Goal: Transaction & Acquisition: Purchase product/service

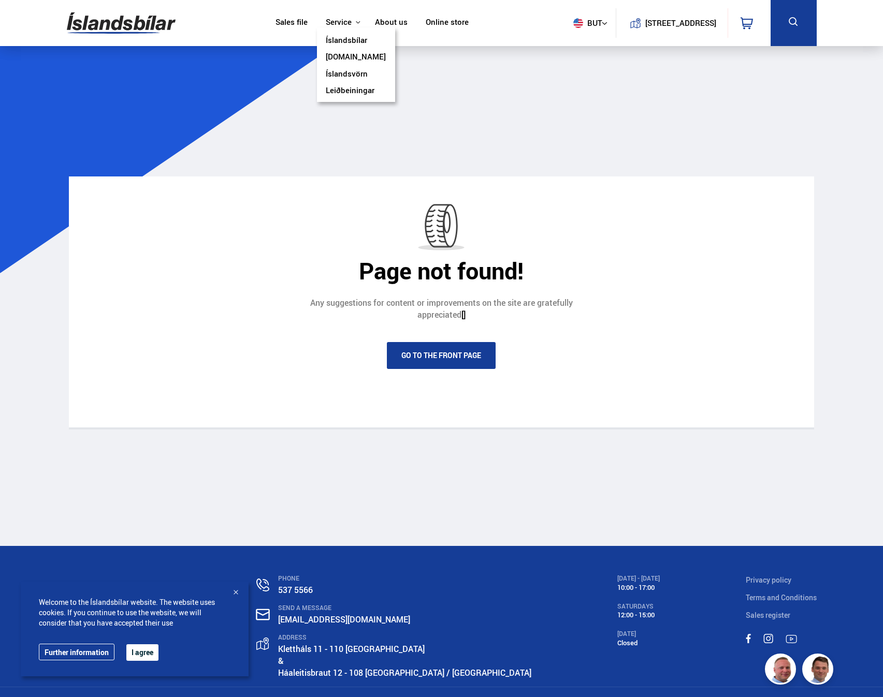
click at [353, 39] on link "Íslandsbílar" at bounding box center [346, 41] width 41 height 11
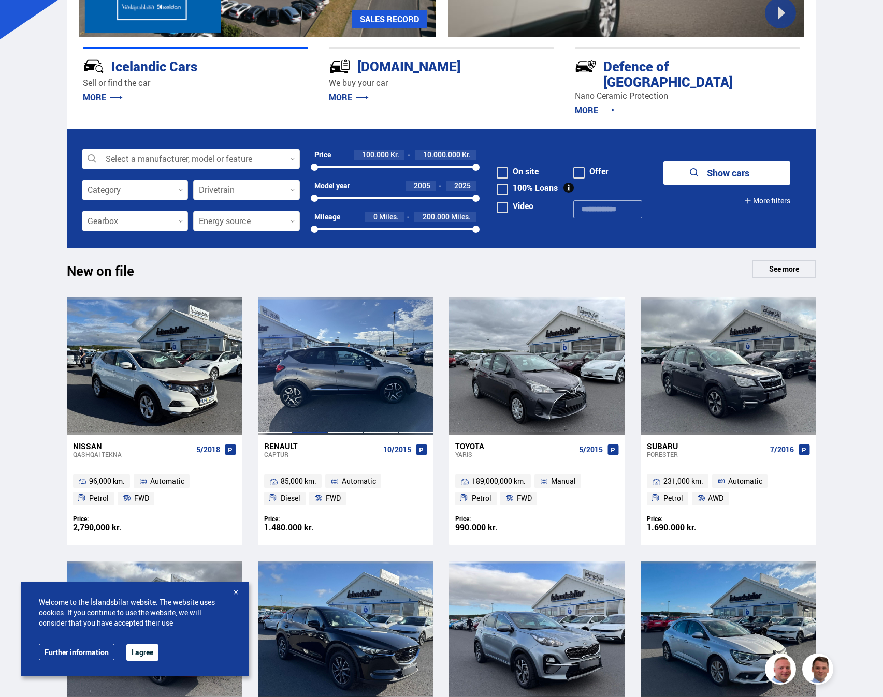
scroll to position [259, 0]
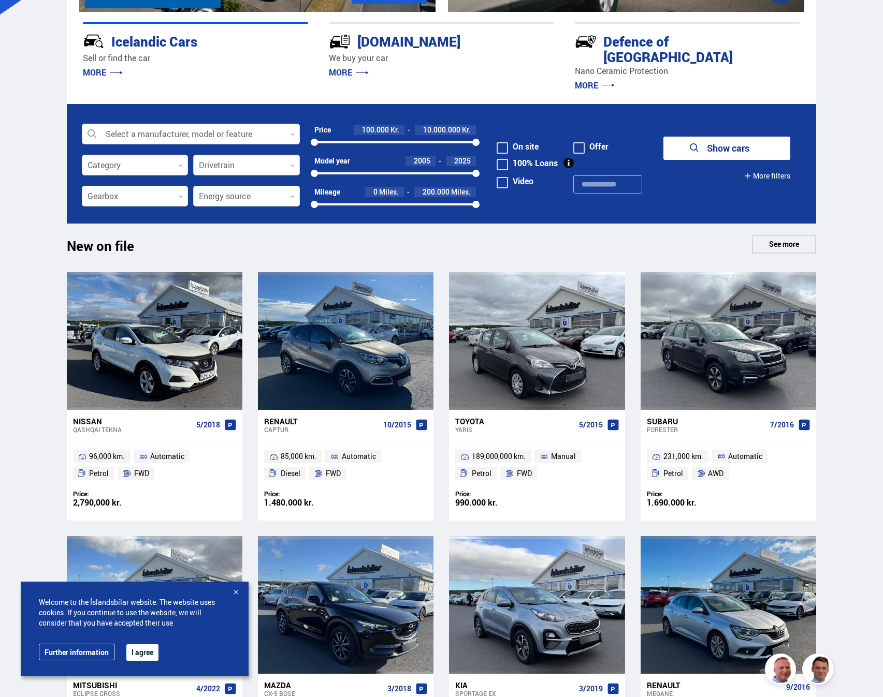
click at [224, 155] on div at bounding box center [246, 165] width 107 height 21
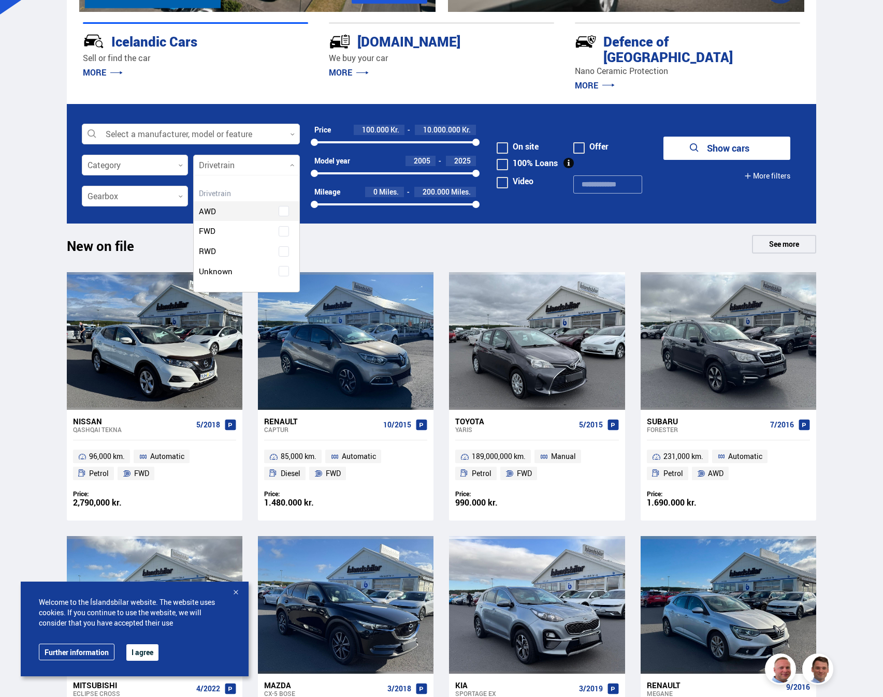
scroll to position [116, 105]
click at [224, 155] on div at bounding box center [246, 165] width 107 height 21
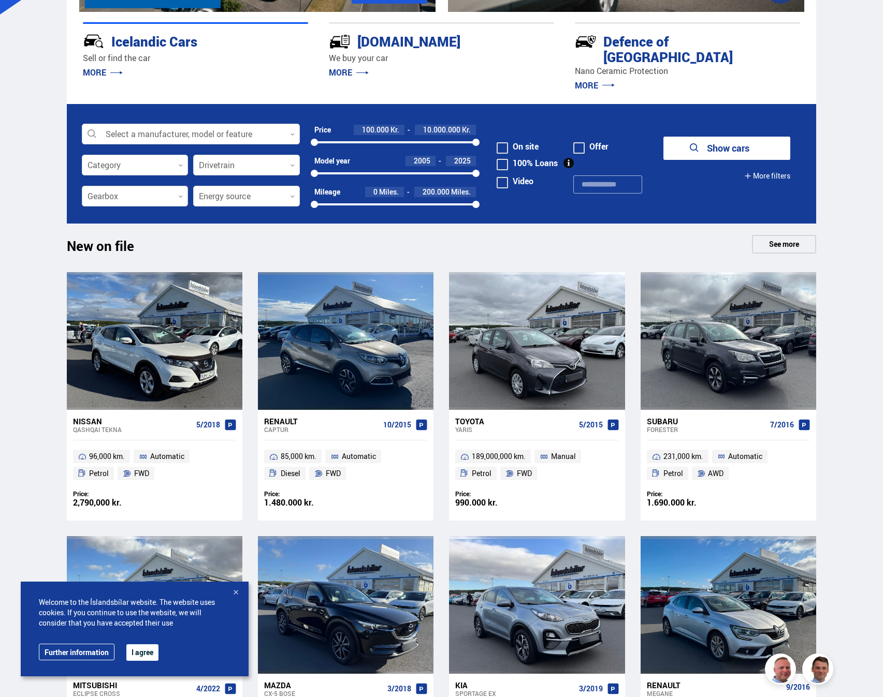
click at [174, 186] on div at bounding box center [135, 196] width 107 height 21
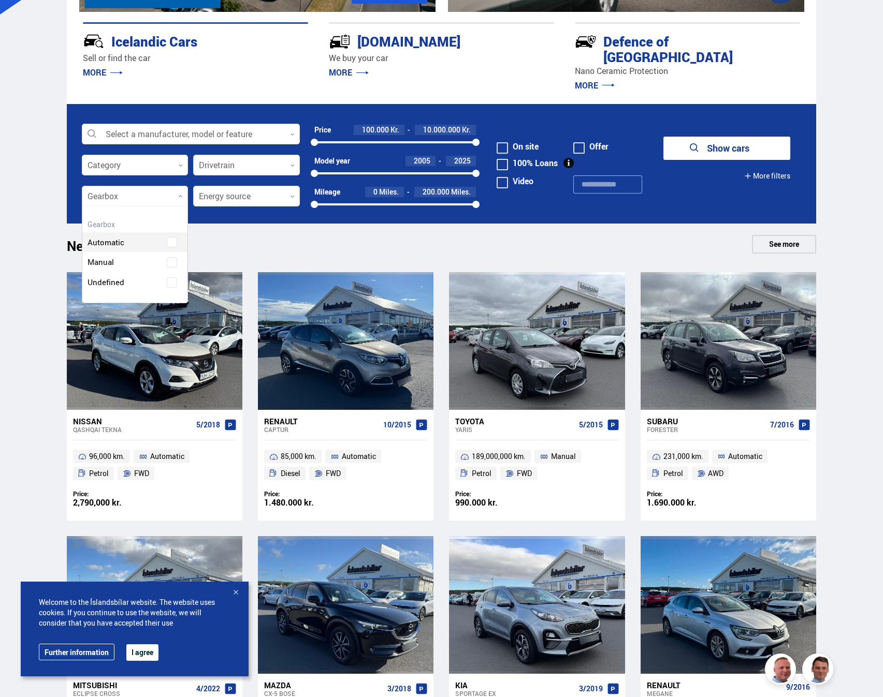
scroll to position [96, 105]
click at [135, 232] on div "Automatic" at bounding box center [135, 235] width 106 height 36
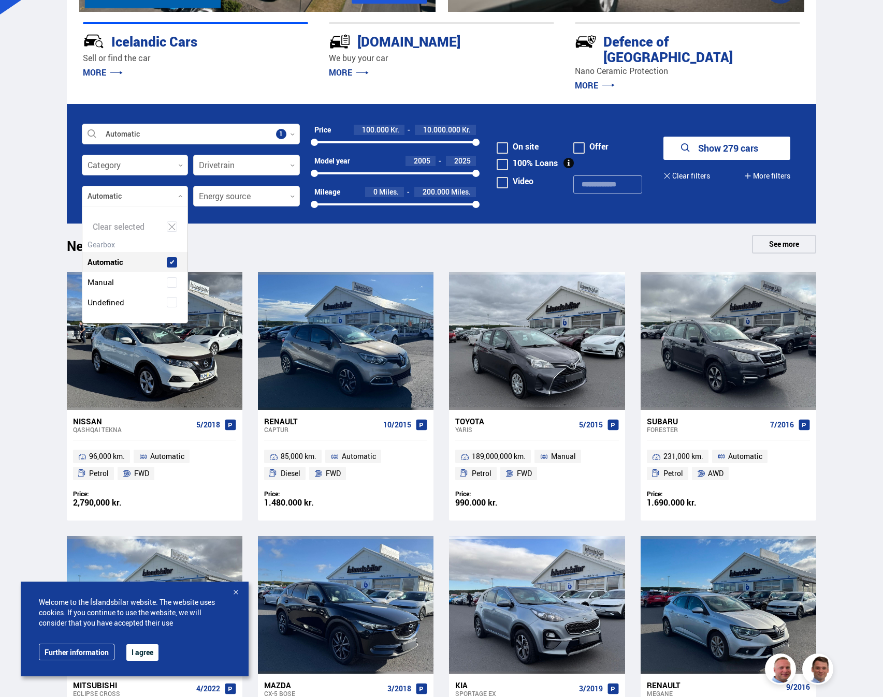
click at [230, 235] on div "New on file See more" at bounding box center [442, 247] width 750 height 25
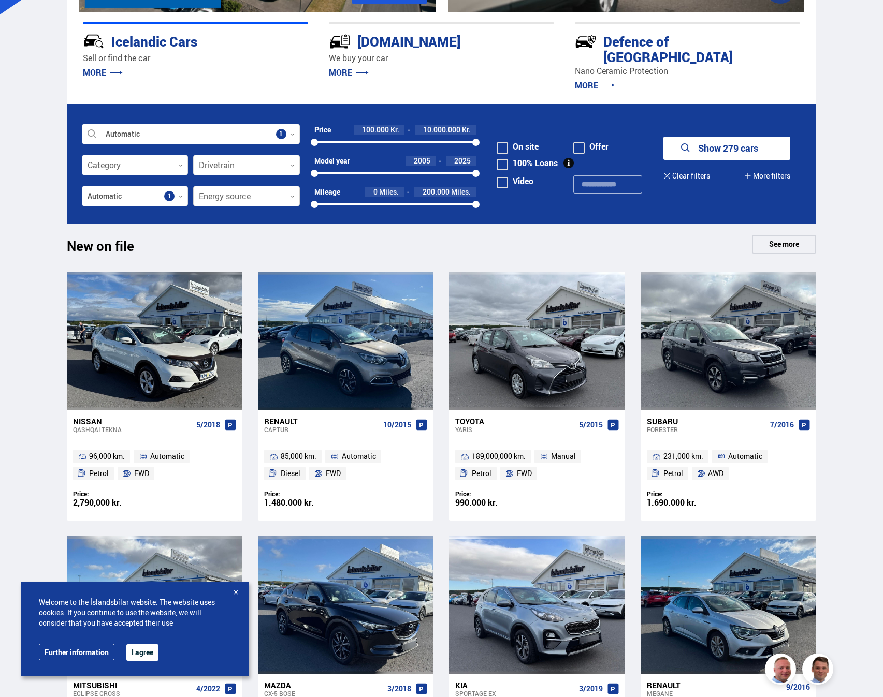
click at [253, 189] on div at bounding box center [246, 196] width 107 height 21
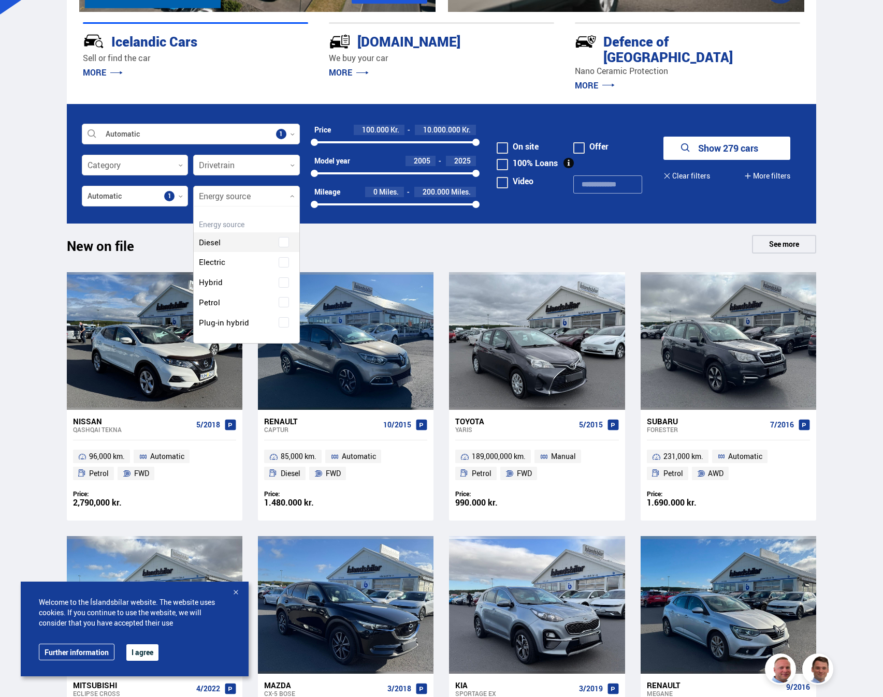
scroll to position [137, 105]
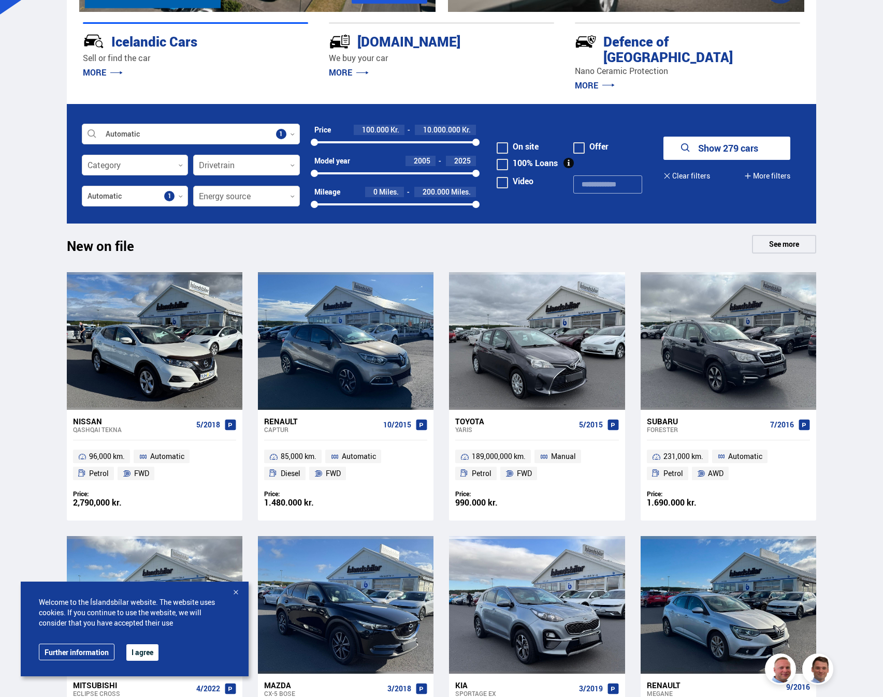
click at [253, 188] on div at bounding box center [246, 196] width 107 height 21
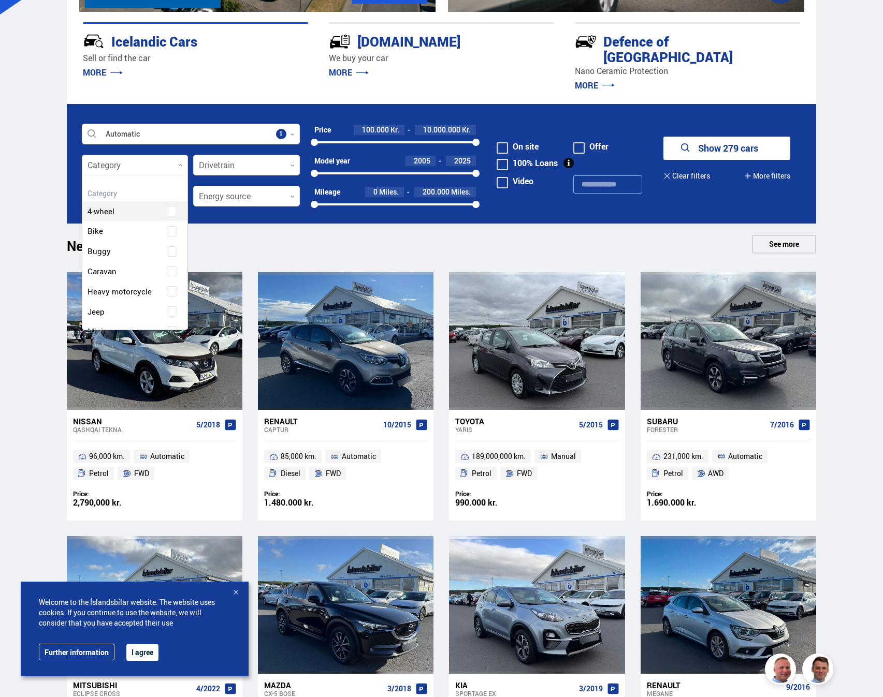
click at [161, 155] on div at bounding box center [135, 165] width 107 height 21
click at [111, 196] on div "4-wheel" at bounding box center [135, 204] width 106 height 36
click at [259, 235] on div "New on file See more" at bounding box center [442, 247] width 750 height 25
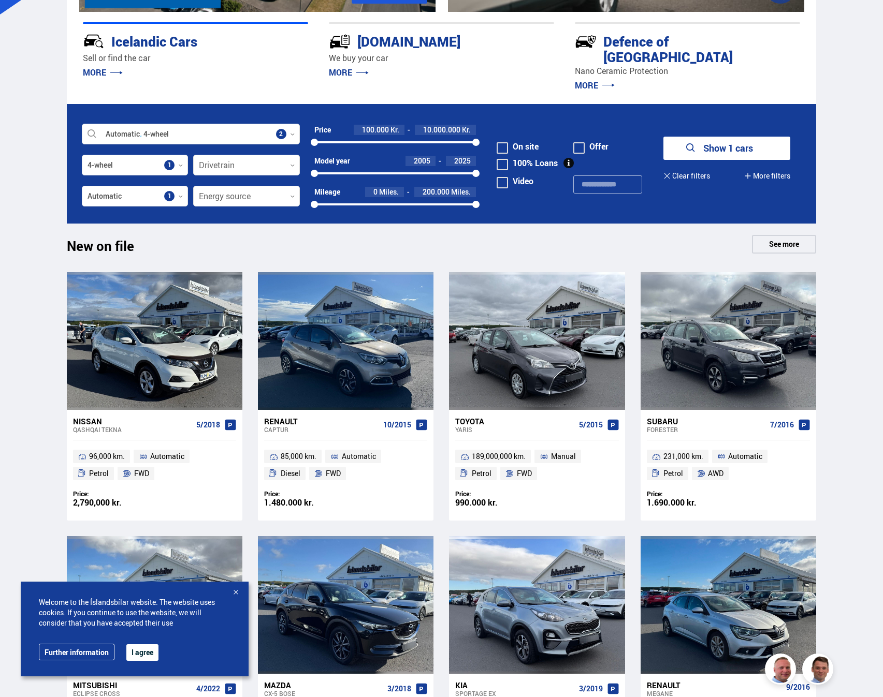
click at [502, 142] on span at bounding box center [501, 147] width 11 height 11
click at [500, 159] on span at bounding box center [501, 164] width 11 height 11
drag, startPoint x: 315, startPoint y: 159, endPoint x: 442, endPoint y: 167, distance: 126.5
click at [442, 167] on div "Model year [DATE] 2025 2021 2025" at bounding box center [395, 171] width 162 height 31
drag, startPoint x: 476, startPoint y: 191, endPoint x: 391, endPoint y: 194, distance: 84.4
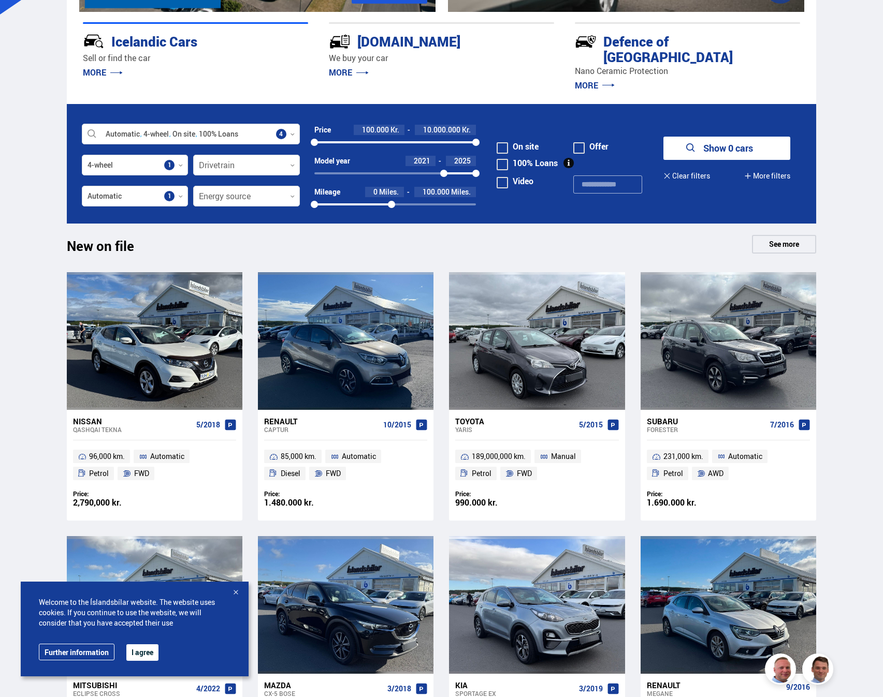
click at [391, 201] on div at bounding box center [391, 204] width 7 height 7
drag, startPoint x: 397, startPoint y: 192, endPoint x: 382, endPoint y: 193, distance: 14.5
click at [382, 201] on div at bounding box center [381, 204] width 7 height 7
click at [712, 142] on font "Show 0 cars" at bounding box center [728, 148] width 50 height 12
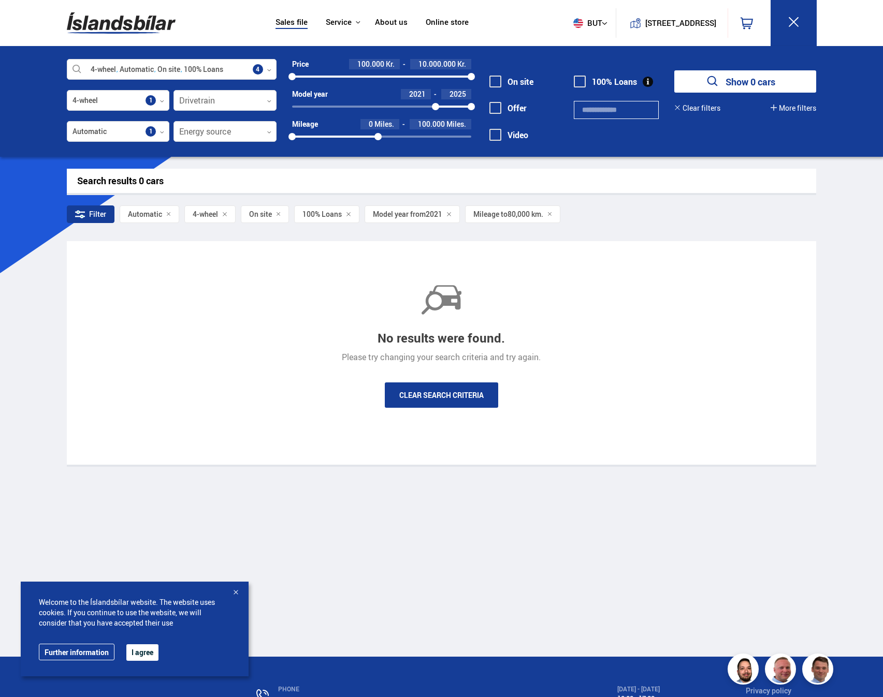
drag, startPoint x: 365, startPoint y: 135, endPoint x: 378, endPoint y: 137, distance: 13.6
click at [378, 137] on div at bounding box center [377, 136] width 7 height 7
click at [734, 82] on font "Show 0 cars" at bounding box center [750, 82] width 50 height 12
drag, startPoint x: 437, startPoint y: 105, endPoint x: 410, endPoint y: 107, distance: 26.4
click at [410, 107] on div at bounding box center [410, 106] width 7 height 7
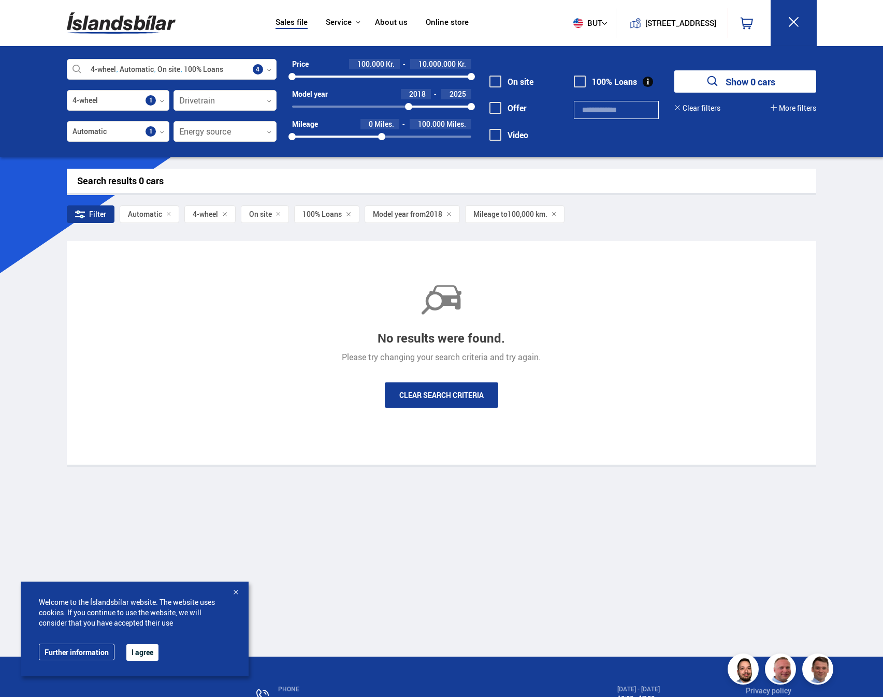
click at [756, 78] on font "Show 0 cars" at bounding box center [750, 82] width 50 height 12
click at [753, 82] on font "Show 0 cars" at bounding box center [750, 82] width 50 height 12
click at [496, 79] on span at bounding box center [495, 82] width 12 height 12
click at [726, 81] on font "Show 0 cars" at bounding box center [750, 82] width 50 height 12
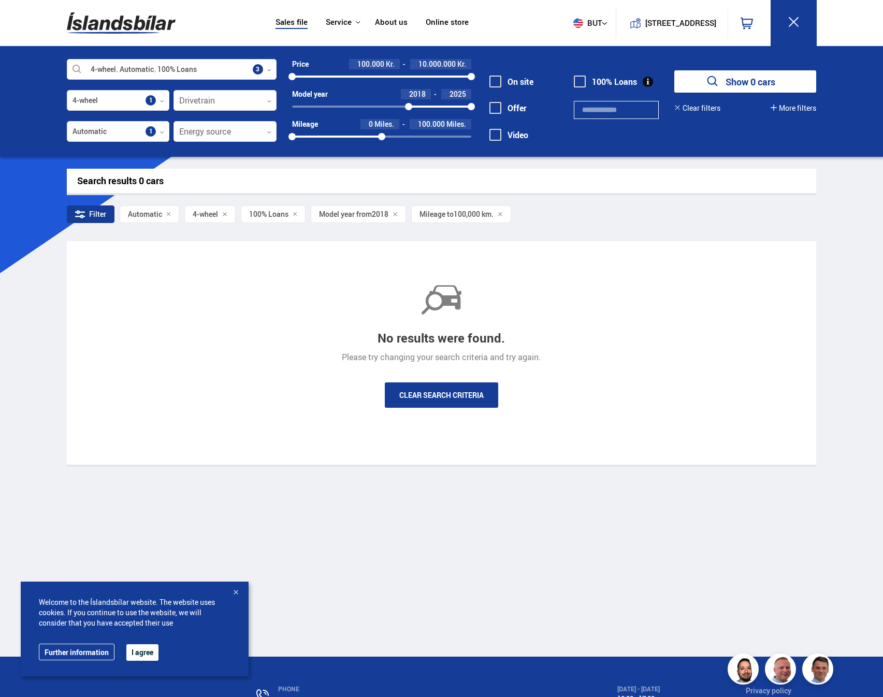
click at [577, 82] on span at bounding box center [580, 82] width 12 height 12
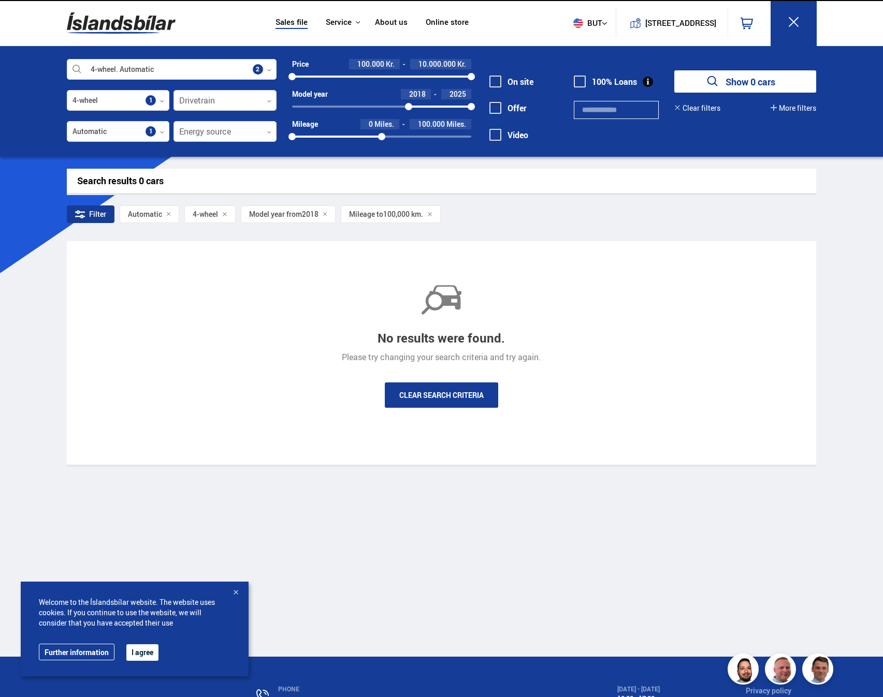
click at [752, 82] on font "Show 0 cars" at bounding box center [750, 82] width 50 height 12
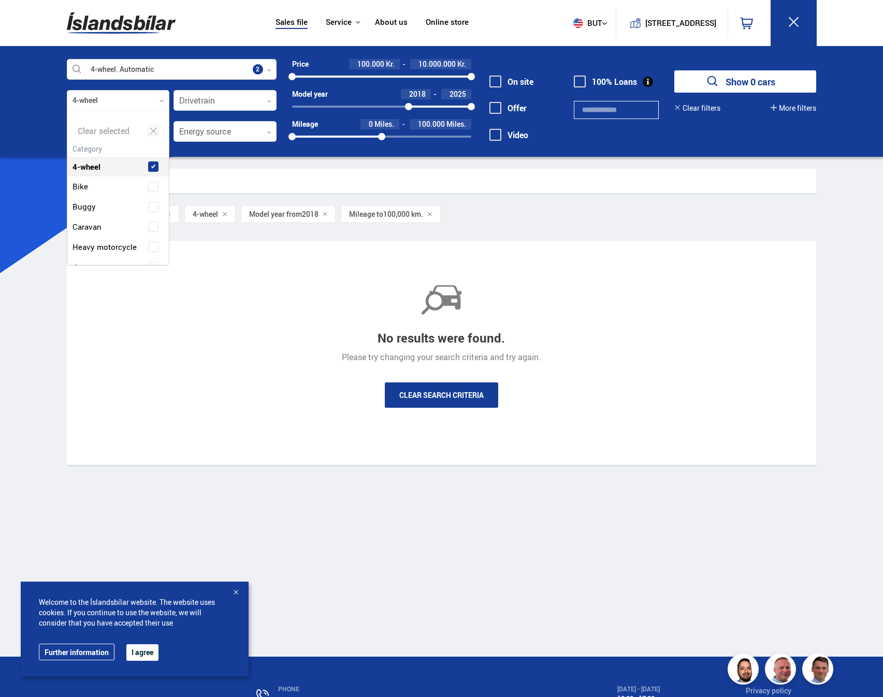
click at [152, 101] on div at bounding box center [118, 101] width 103 height 21
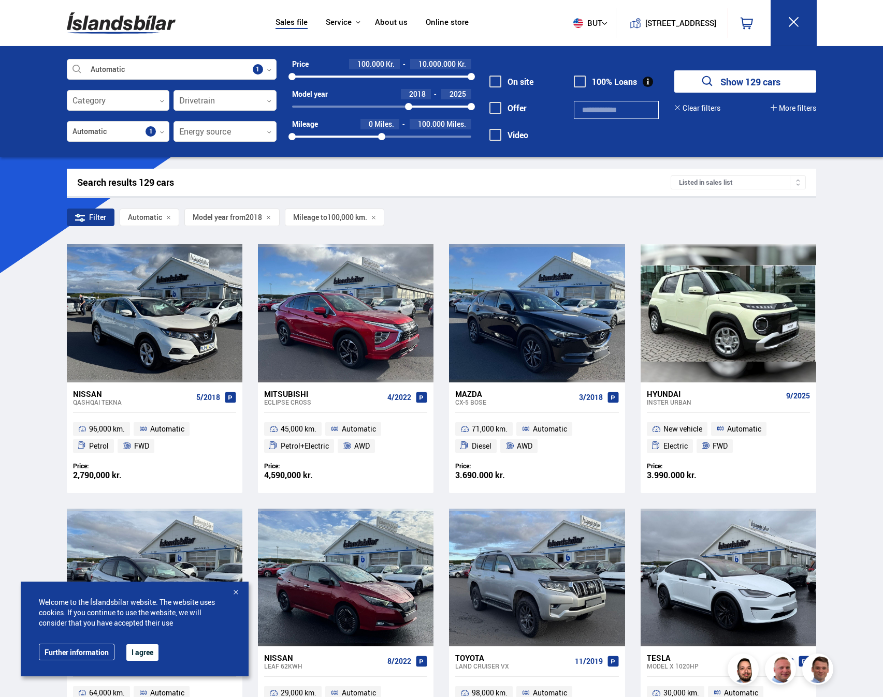
click at [234, 594] on div at bounding box center [235, 593] width 10 height 10
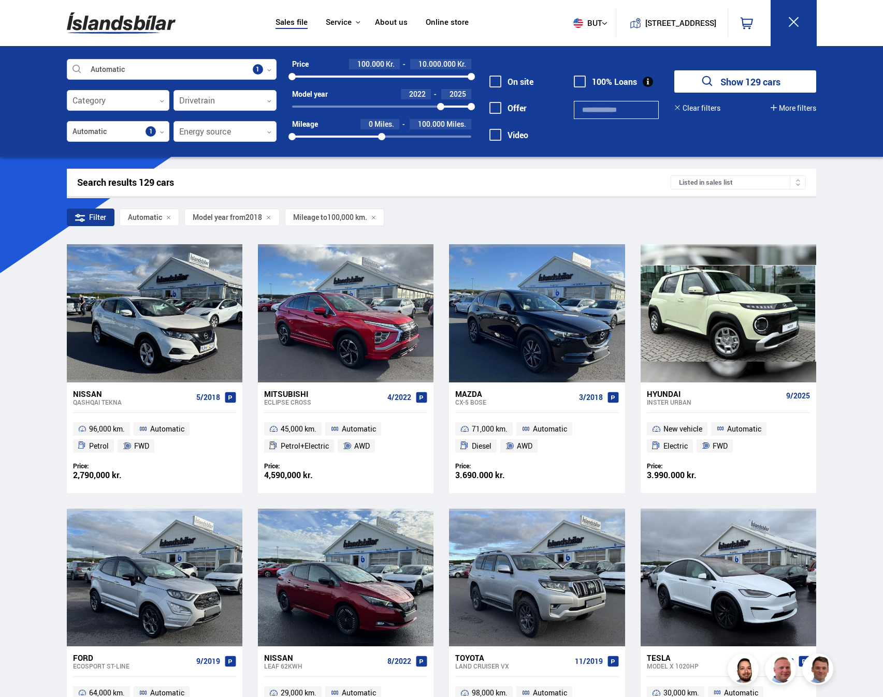
drag, startPoint x: 407, startPoint y: 104, endPoint x: 441, endPoint y: 110, distance: 34.2
click at [441, 107] on div at bounding box center [440, 106] width 7 height 7
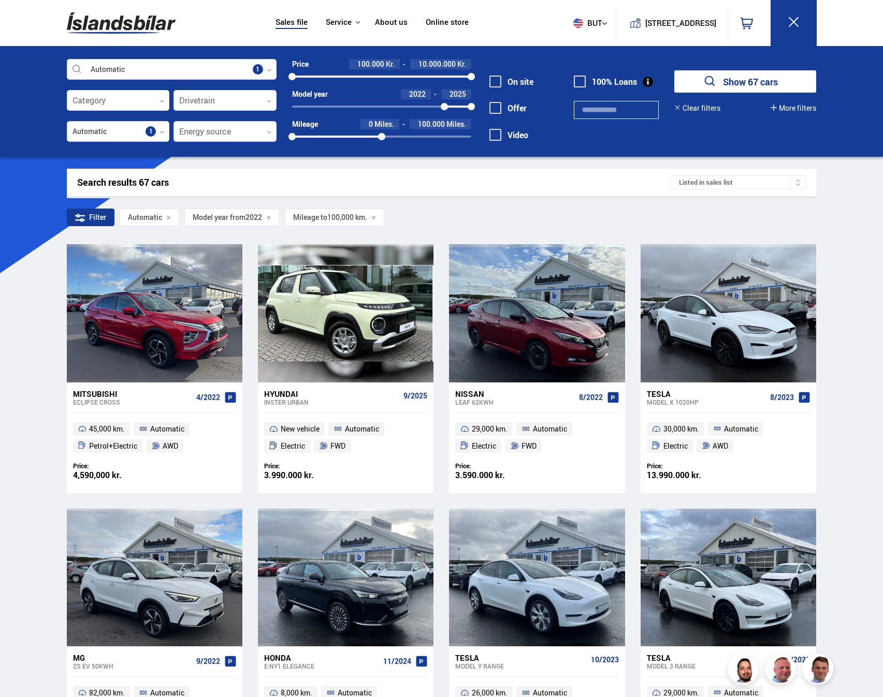
click at [750, 83] on font "Show 67 cars" at bounding box center [750, 82] width 55 height 12
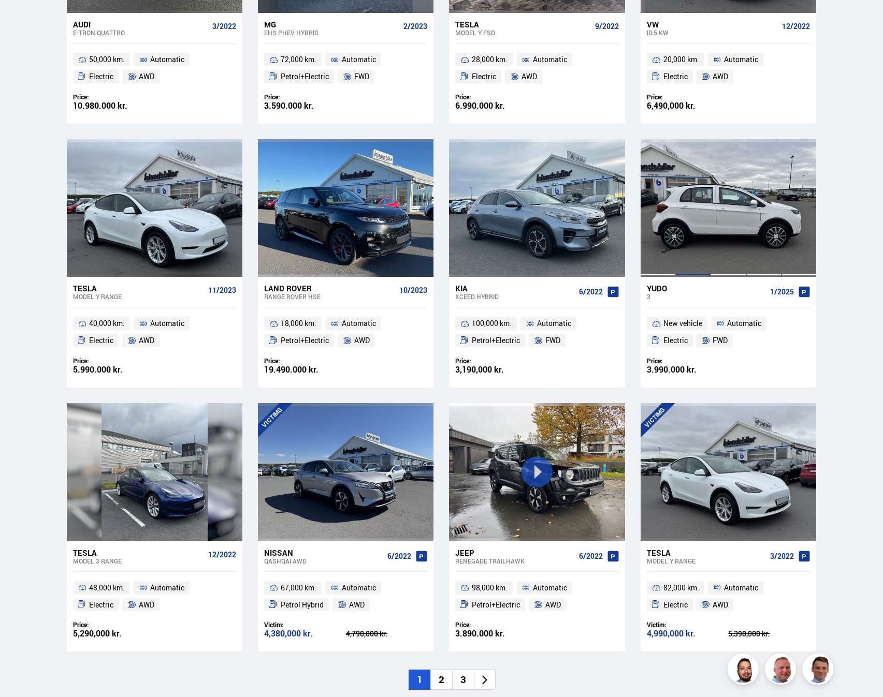
scroll to position [1191, 0]
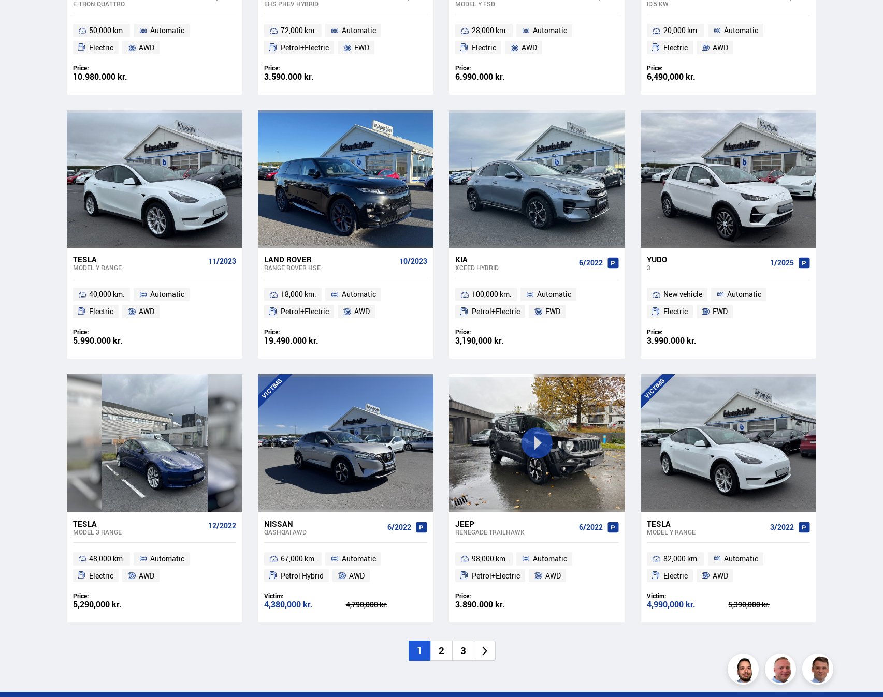
click at [445, 654] on li "2" at bounding box center [441, 651] width 22 height 20
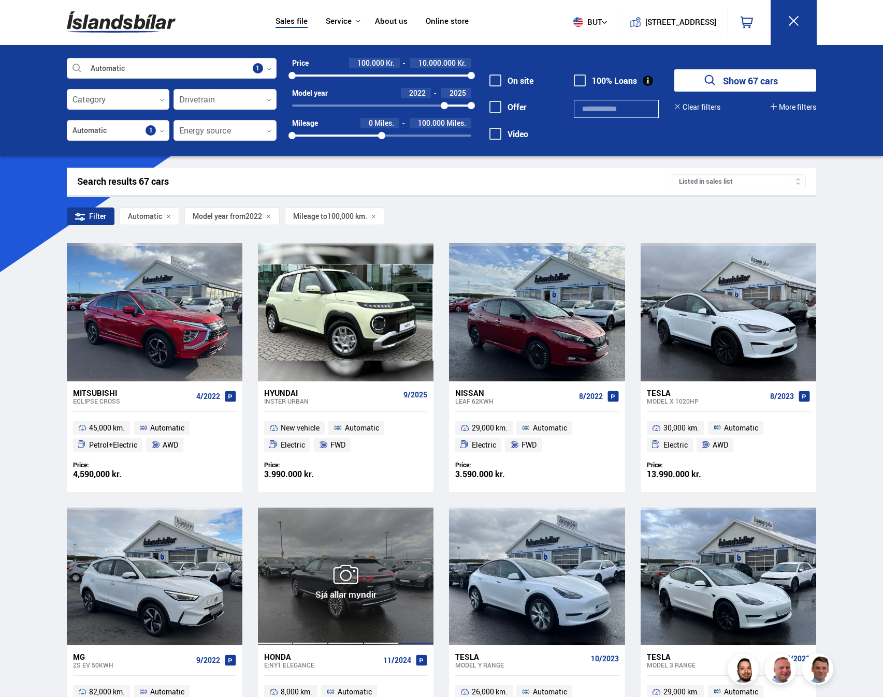
scroll to position [0, 0]
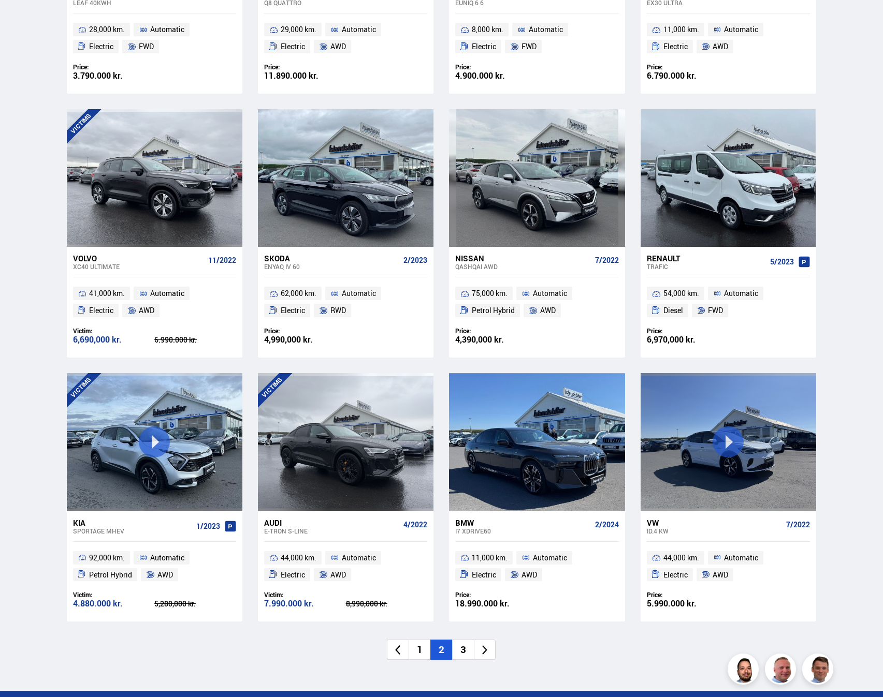
scroll to position [1242, 0]
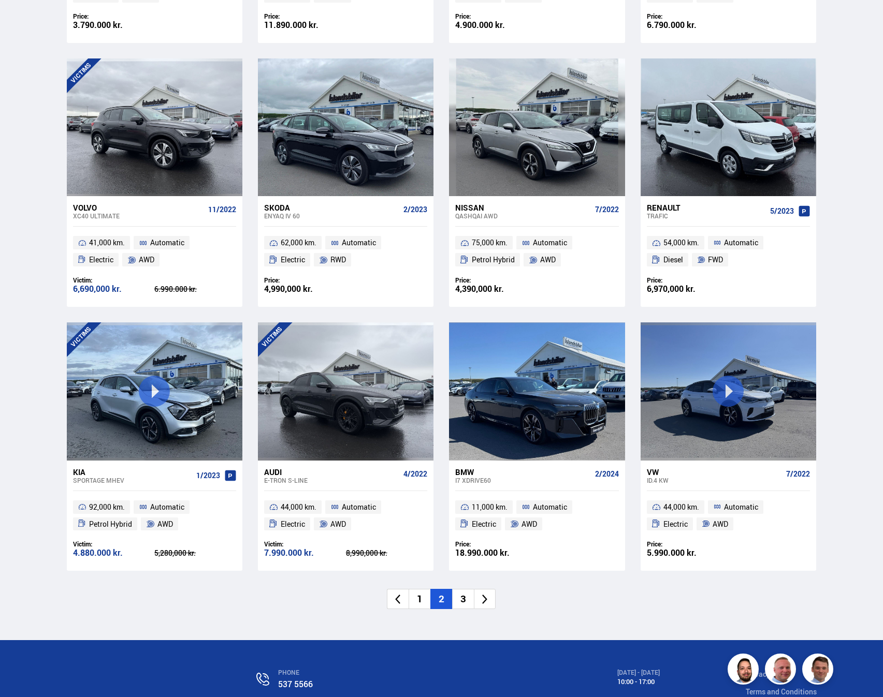
click at [464, 595] on li "3" at bounding box center [463, 599] width 22 height 20
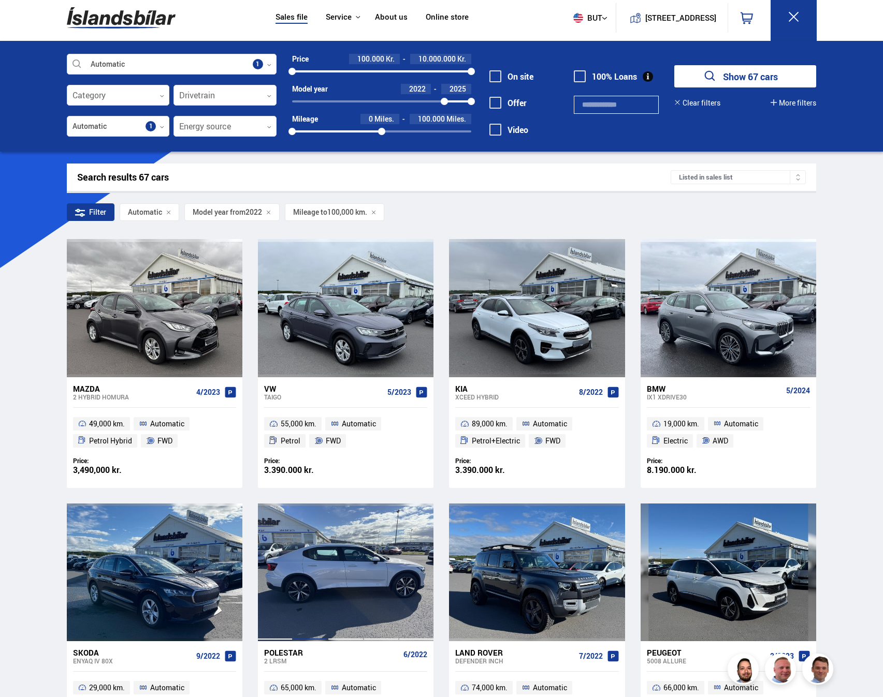
scroll to position [0, 0]
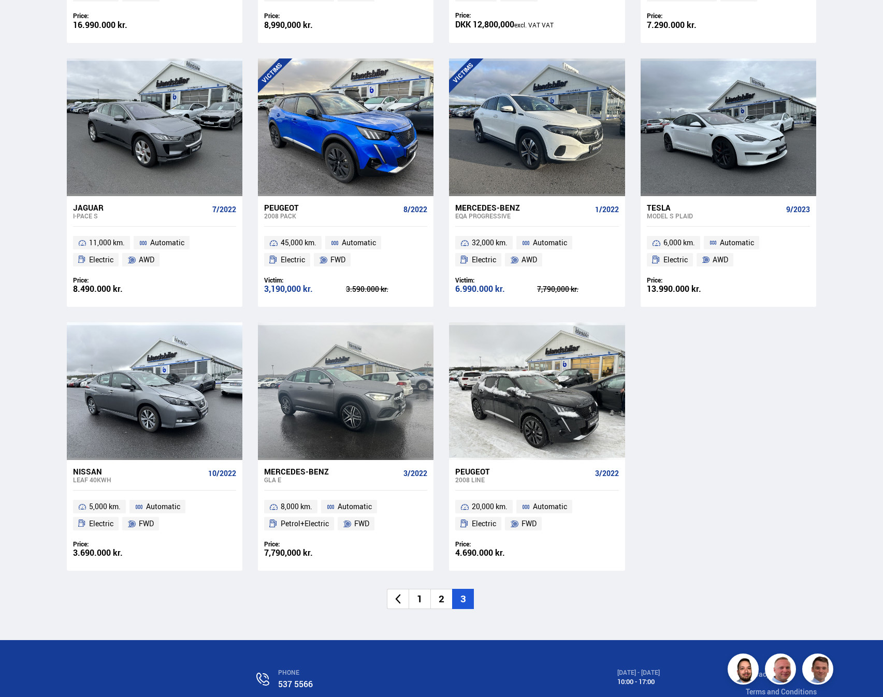
scroll to position [984, 0]
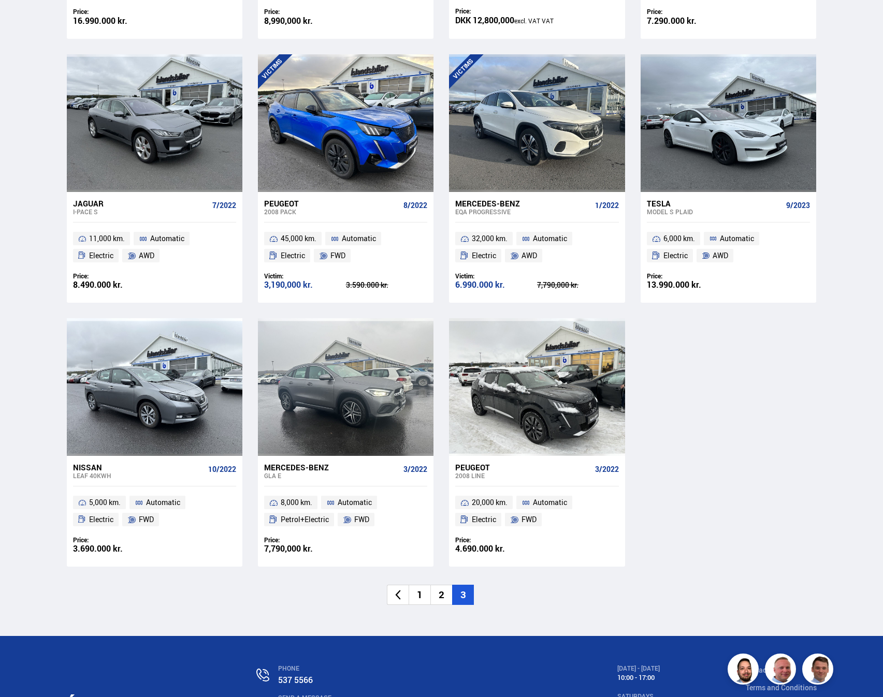
click at [413, 598] on li "1" at bounding box center [419, 595] width 22 height 20
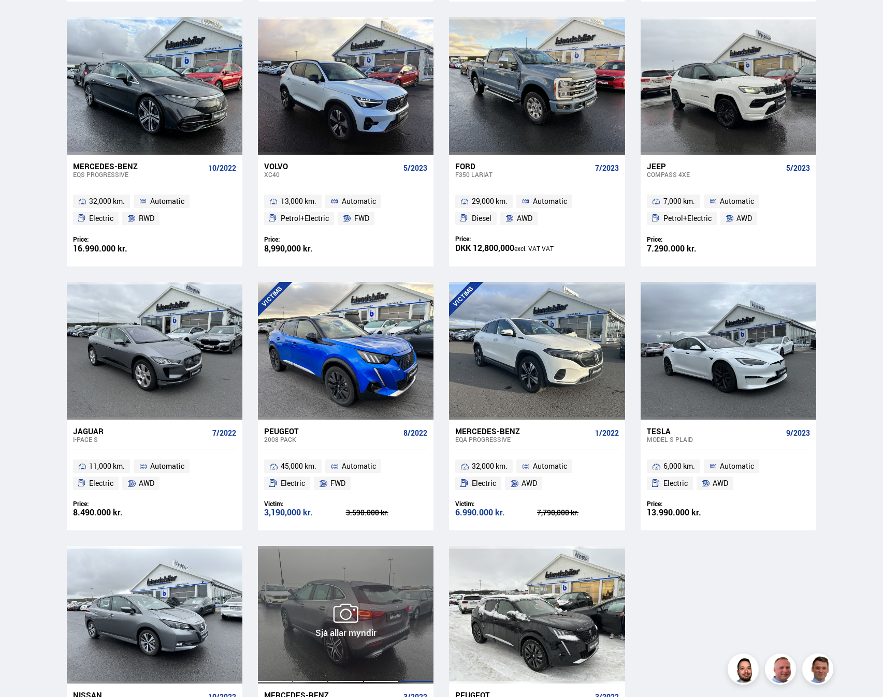
scroll to position [228, 0]
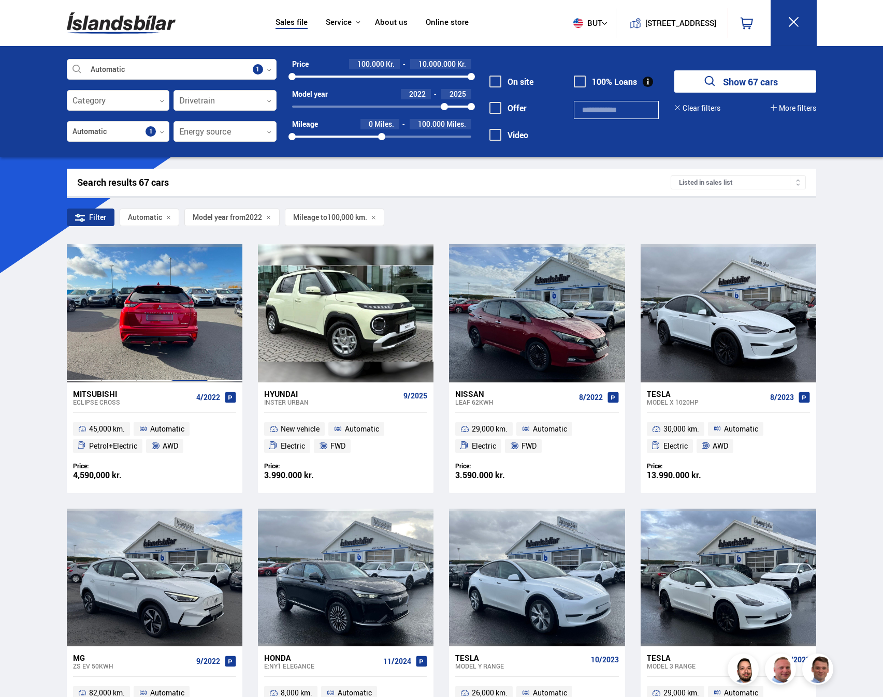
click at [182, 318] on div at bounding box center [189, 313] width 35 height 138
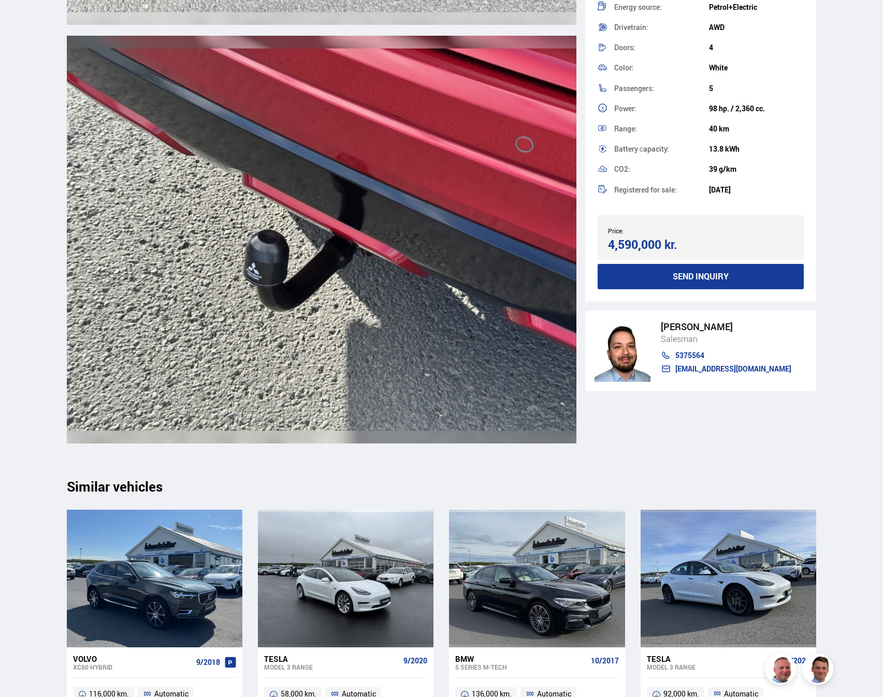
scroll to position [12810, 0]
